Goal: Information Seeking & Learning: Learn about a topic

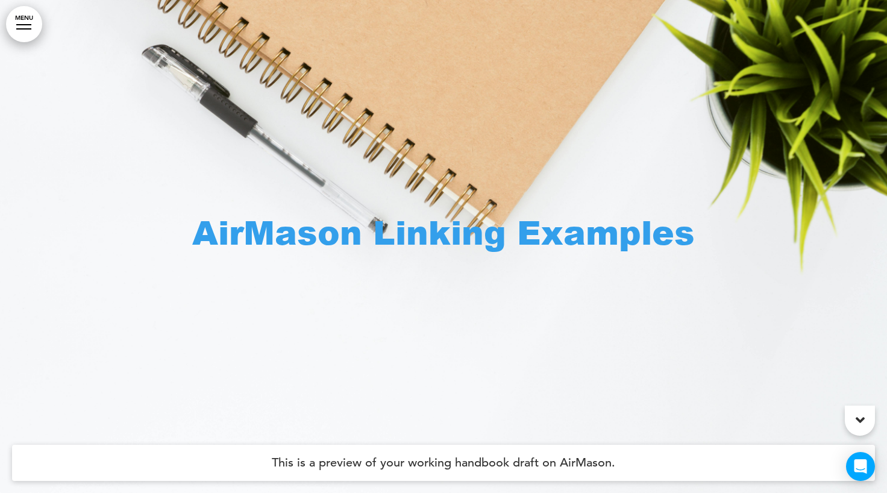
click at [22, 23] on link "MENU" at bounding box center [24, 24] width 36 height 36
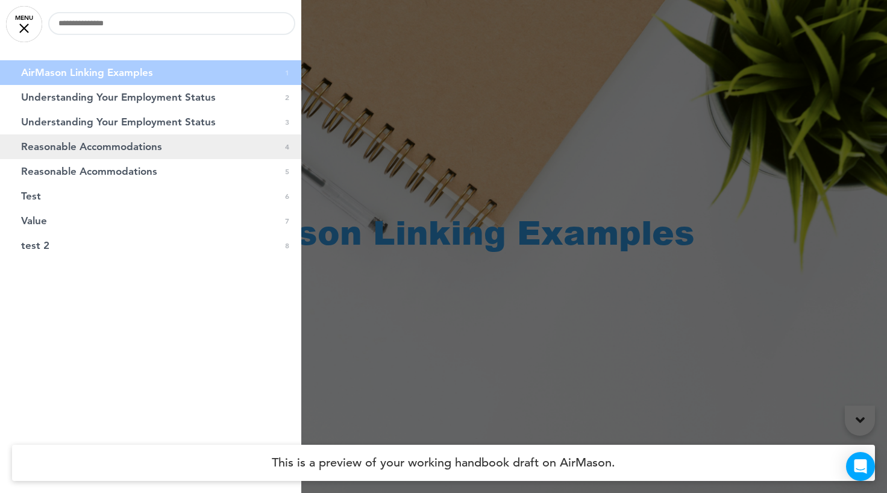
click at [78, 145] on span "Reasonable Accommodations" at bounding box center [91, 147] width 141 height 10
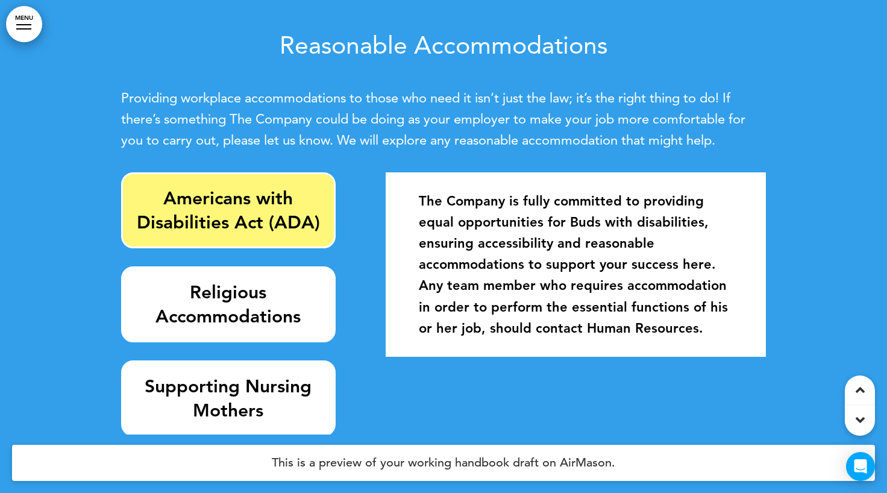
scroll to position [1479, 0]
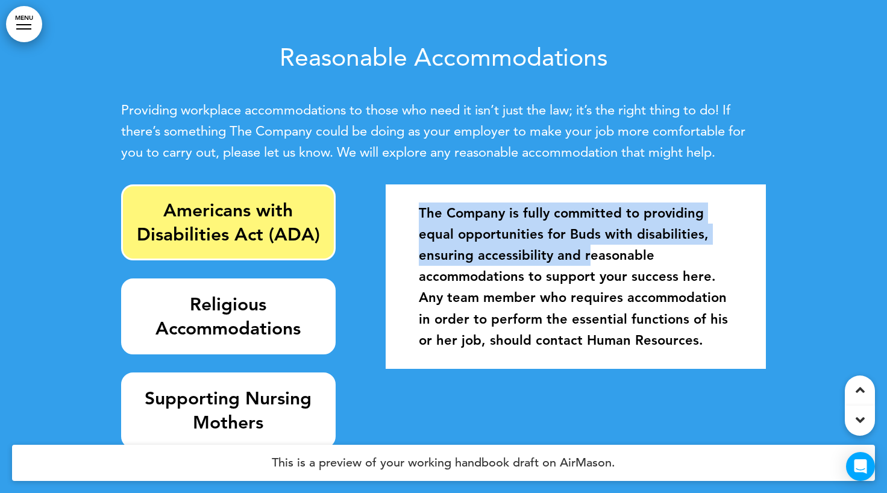
drag, startPoint x: 405, startPoint y: 214, endPoint x: 589, endPoint y: 256, distance: 188.5
click at [589, 256] on div "The Company is fully committed to providing equal opportunities for Buds with d…" at bounding box center [576, 276] width 362 height 172
click at [589, 256] on strong "The Company is fully committed to providing equal opportunities for Buds with d…" at bounding box center [573, 276] width 309 height 143
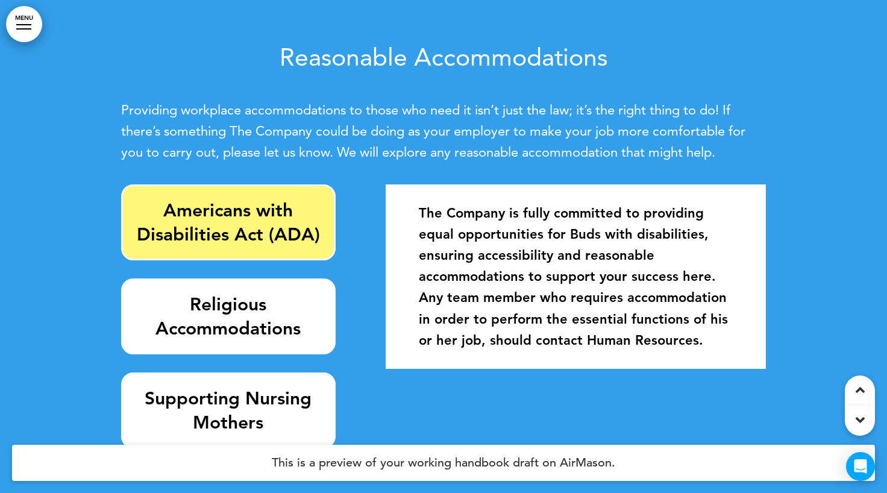
click at [28, 34] on link "MENU" at bounding box center [24, 24] width 36 height 36
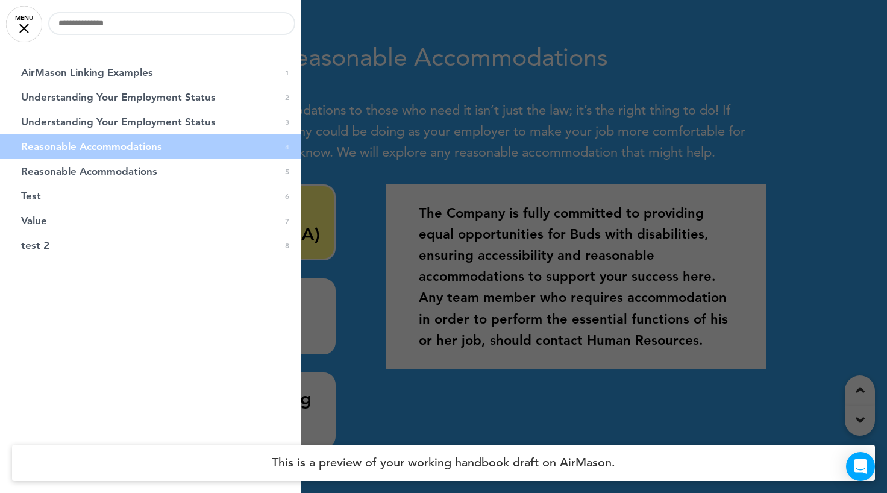
click at [239, 394] on div "0 / 0 AirMason Linking Examples 0 1 Understanding Your Employment Status 0 2 Un…" at bounding box center [150, 246] width 301 height 493
click at [403, 288] on div at bounding box center [443, 246] width 887 height 493
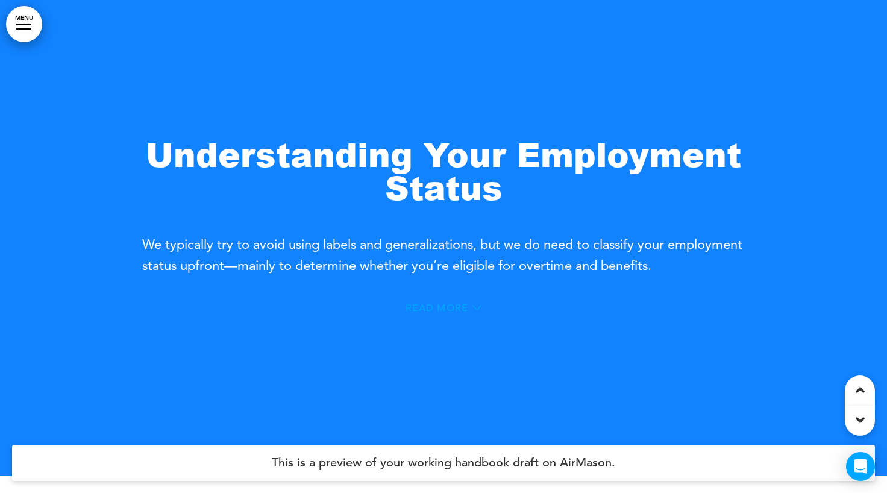
click at [477, 310] on icon at bounding box center [476, 307] width 9 height 9
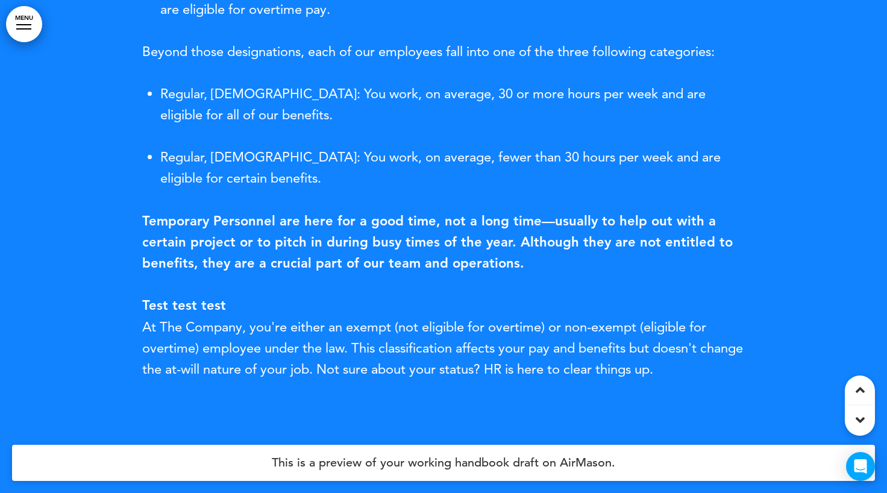
scroll to position [870, 0]
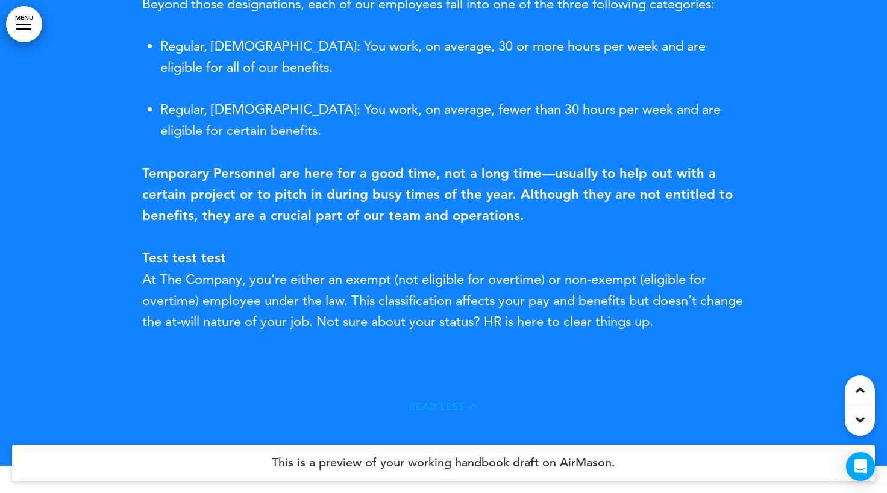
click at [463, 404] on span "Read Less" at bounding box center [436, 407] width 55 height 10
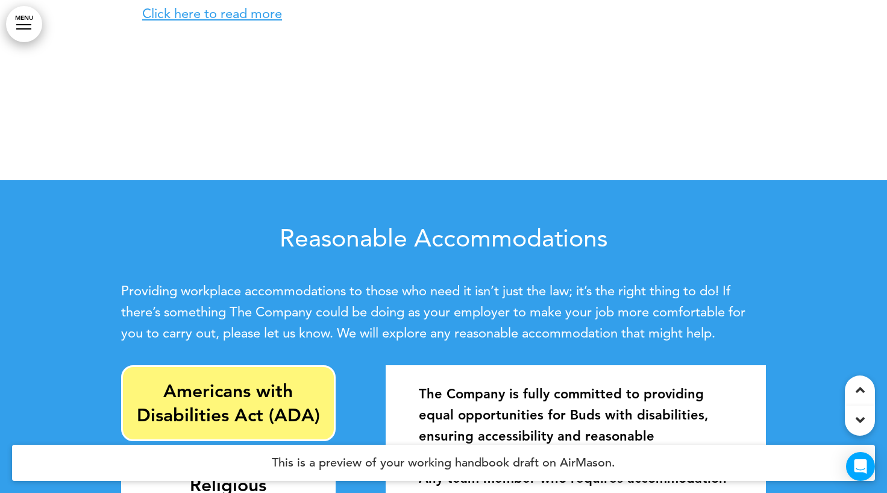
scroll to position [1326, 0]
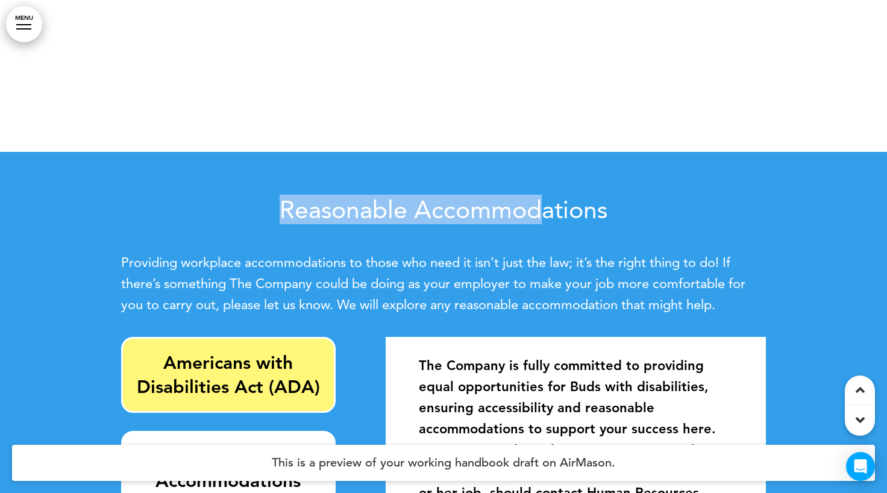
drag, startPoint x: 266, startPoint y: 210, endPoint x: 575, endPoint y: 207, distance: 309.0
click at [575, 207] on h2 "Reasonable Accommodations" at bounding box center [443, 209] width 645 height 25
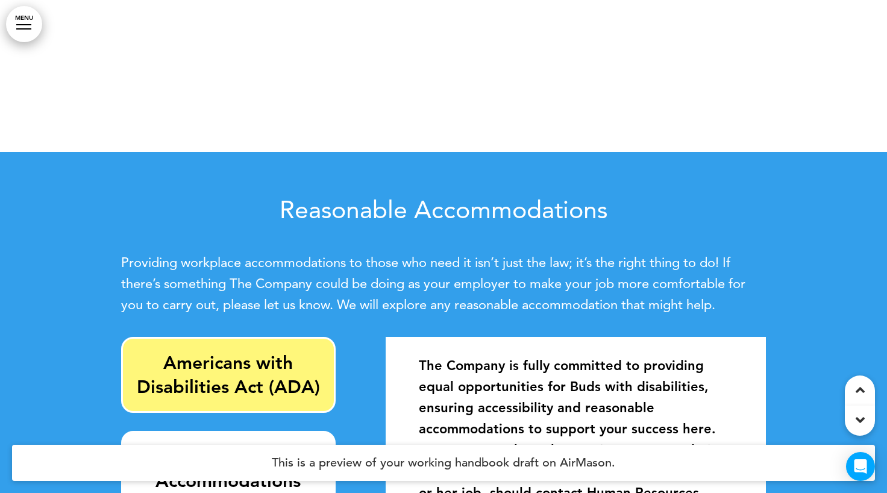
click at [120, 260] on div at bounding box center [443, 405] width 887 height 507
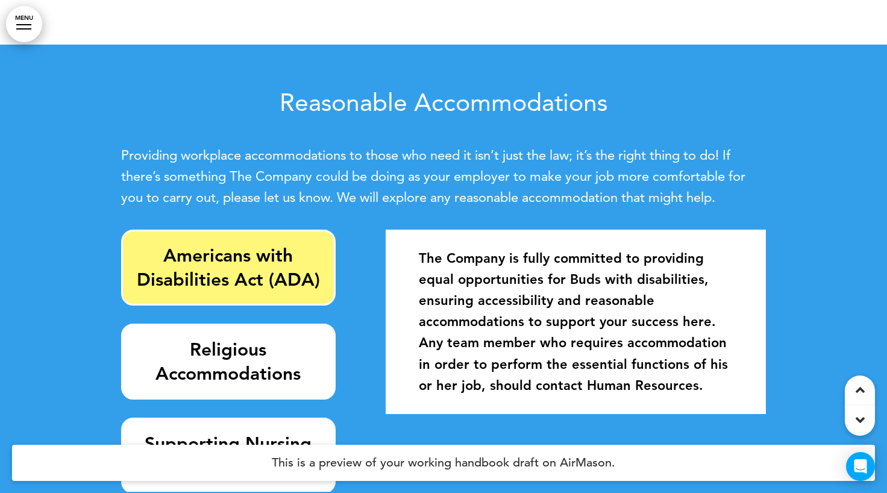
scroll to position [1486, 0]
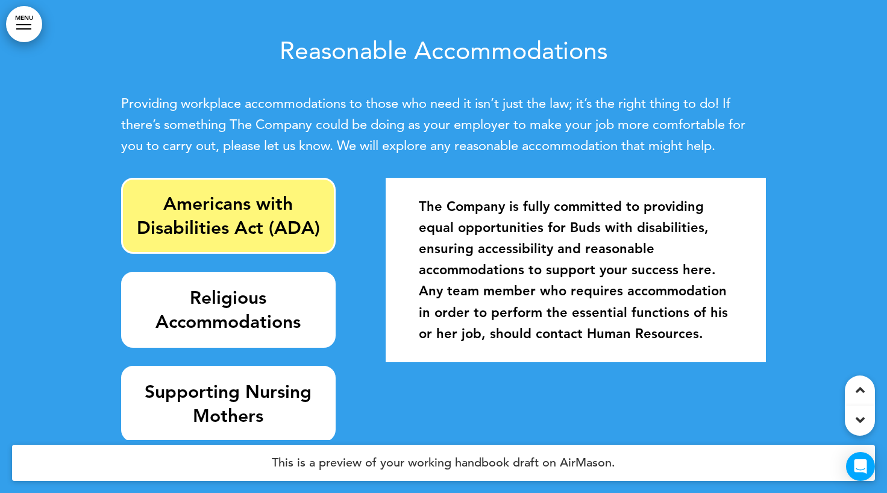
drag, startPoint x: 119, startPoint y: 104, endPoint x: 764, endPoint y: 150, distance: 646.8
click at [764, 150] on div "Reasonable Accommodations Providing workplace accommodations to those who need …" at bounding box center [443, 246] width 887 height 507
click at [737, 151] on p "Providing workplace accommodations to those who need it isn’t just the law; it’…" at bounding box center [443, 125] width 645 height 64
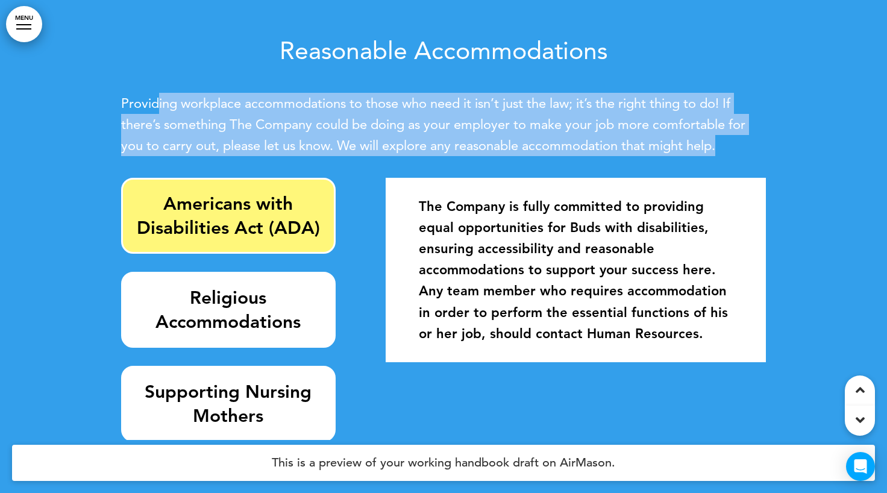
drag, startPoint x: 707, startPoint y: 146, endPoint x: 155, endPoint y: 102, distance: 553.6
click at [155, 102] on p "Providing workplace accommodations to those who need it isn’t just the law; it’…" at bounding box center [443, 125] width 645 height 64
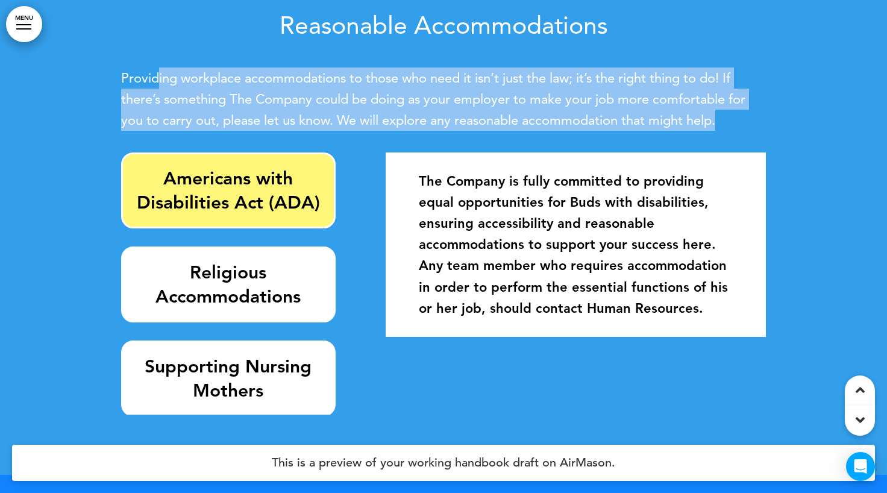
scroll to position [1525, 0]
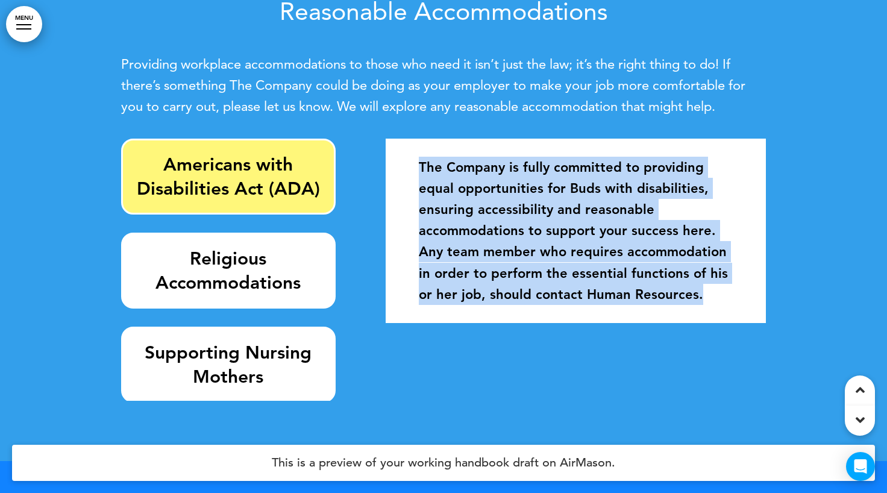
drag, startPoint x: 417, startPoint y: 166, endPoint x: 730, endPoint y: 310, distance: 345.0
click at [730, 310] on div "The Company is fully committed to providing equal opportunities for Buds with d…" at bounding box center [576, 231] width 362 height 172
click at [478, 210] on strong "The Company is fully committed to providing equal opportunities for Buds with d…" at bounding box center [573, 230] width 309 height 143
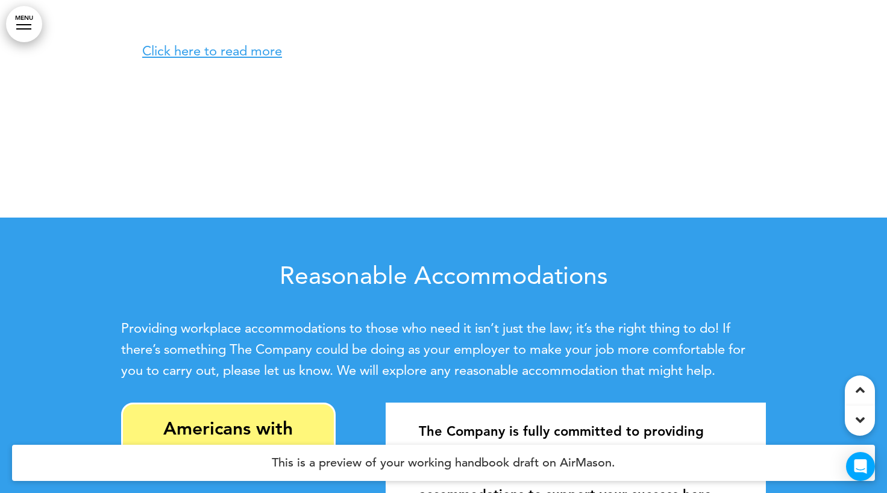
scroll to position [1260, 0]
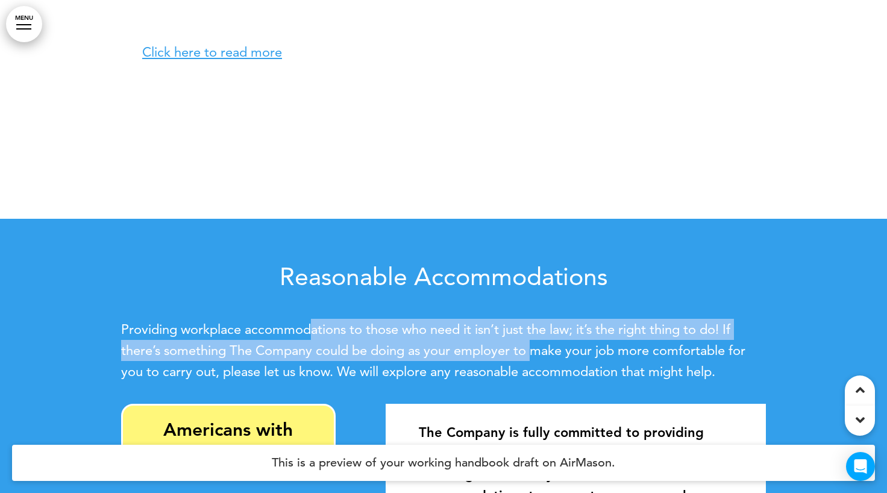
drag, startPoint x: 310, startPoint y: 333, endPoint x: 533, endPoint y: 346, distance: 223.8
click at [533, 346] on span "Providing workplace accommodations to those who need it isn’t just the law; it’…" at bounding box center [433, 350] width 624 height 58
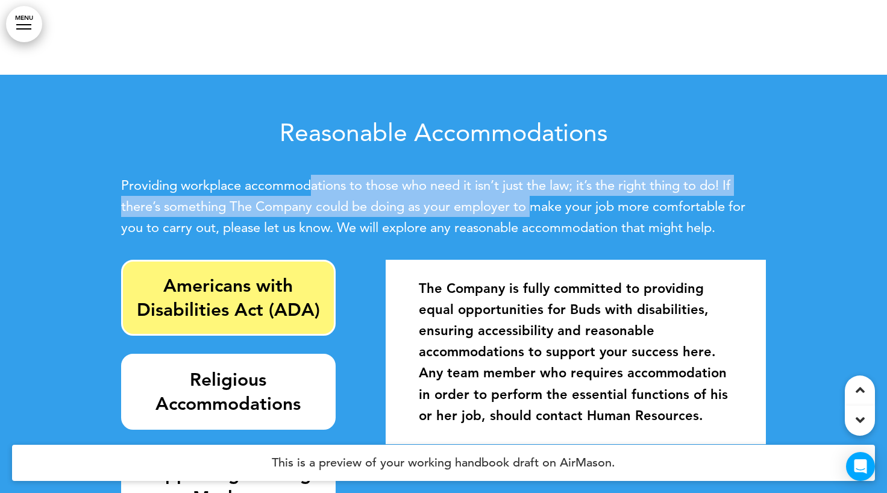
scroll to position [1442, 0]
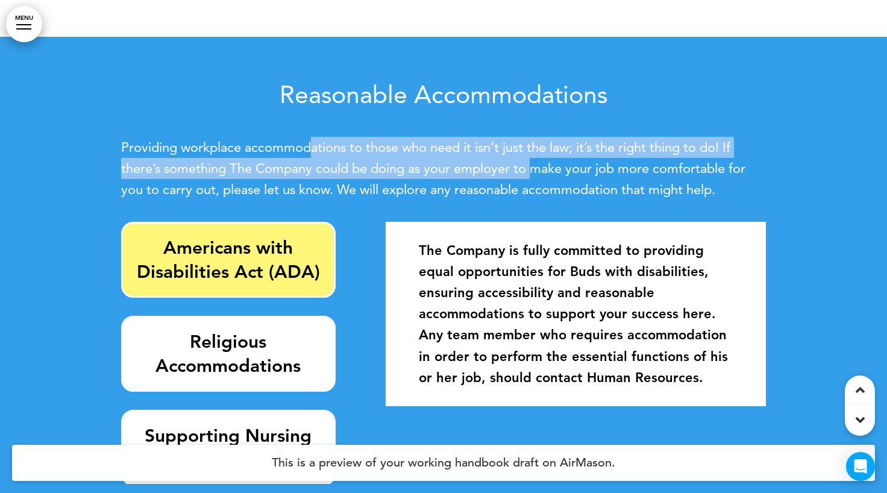
click at [31, 36] on link "MENU" at bounding box center [24, 24] width 36 height 36
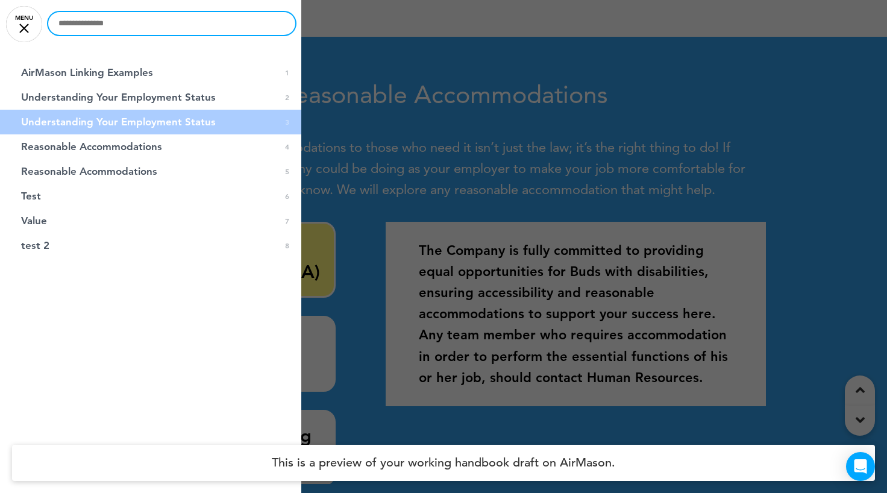
drag, startPoint x: 97, startPoint y: 24, endPoint x: 246, endPoint y: 19, distance: 149.5
click at [246, 19] on input "text" at bounding box center [171, 23] width 247 height 23
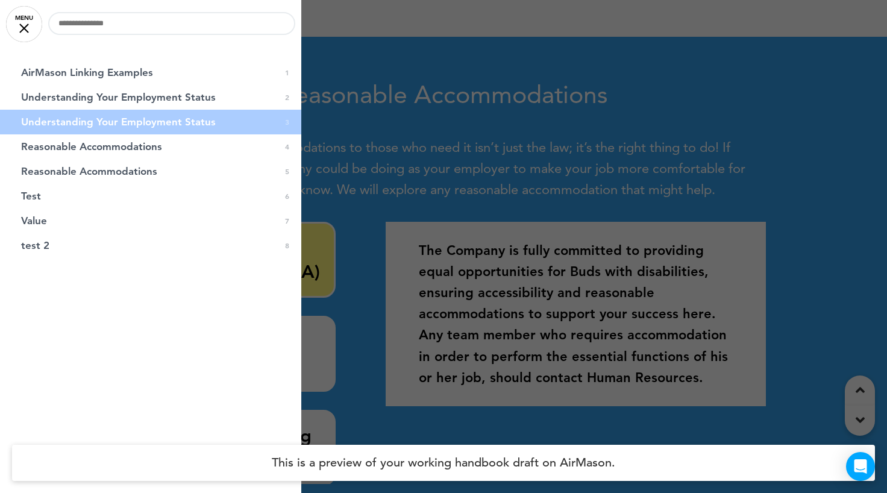
click at [459, 244] on div at bounding box center [443, 246] width 887 height 493
